Goal: Task Accomplishment & Management: Manage account settings

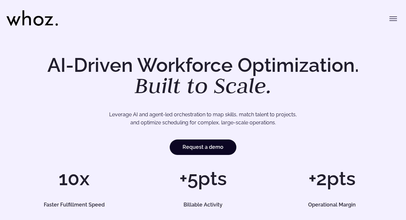
click at [398, 23] on button "Toggle menu" at bounding box center [393, 18] width 13 height 13
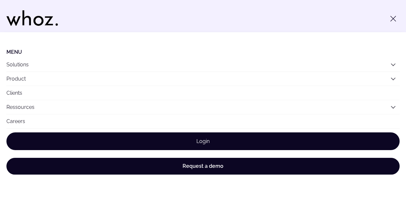
click at [237, 146] on link "Login" at bounding box center [202, 141] width 393 height 18
